Goal: Task Accomplishment & Management: Manage account settings

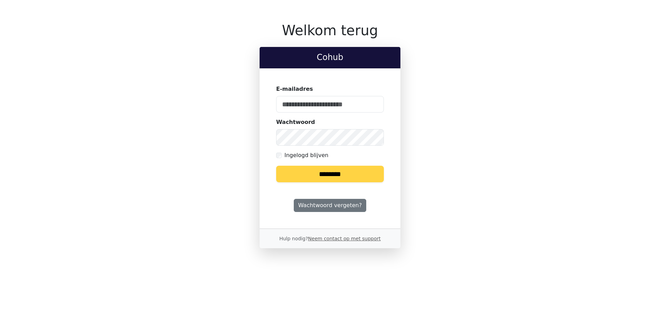
type input "**********"
click at [283, 172] on input "********" at bounding box center [330, 174] width 108 height 17
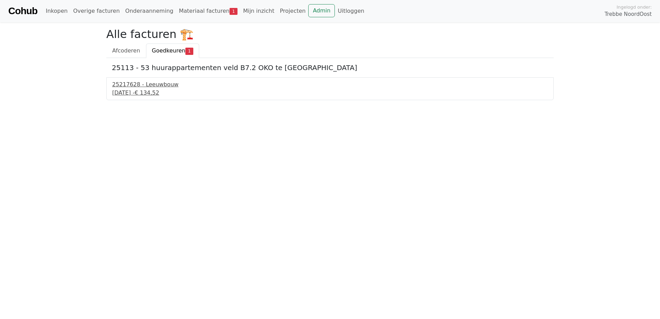
click at [164, 95] on div "[DATE] - € 134,52" at bounding box center [330, 93] width 436 height 8
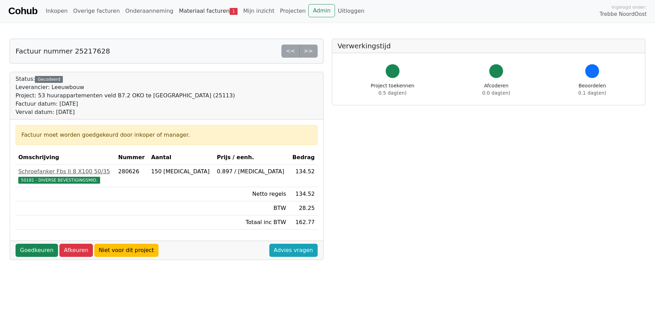
click at [207, 11] on link "Materiaal facturen 1" at bounding box center [208, 11] width 64 height 14
